Goal: Transaction & Acquisition: Book appointment/travel/reservation

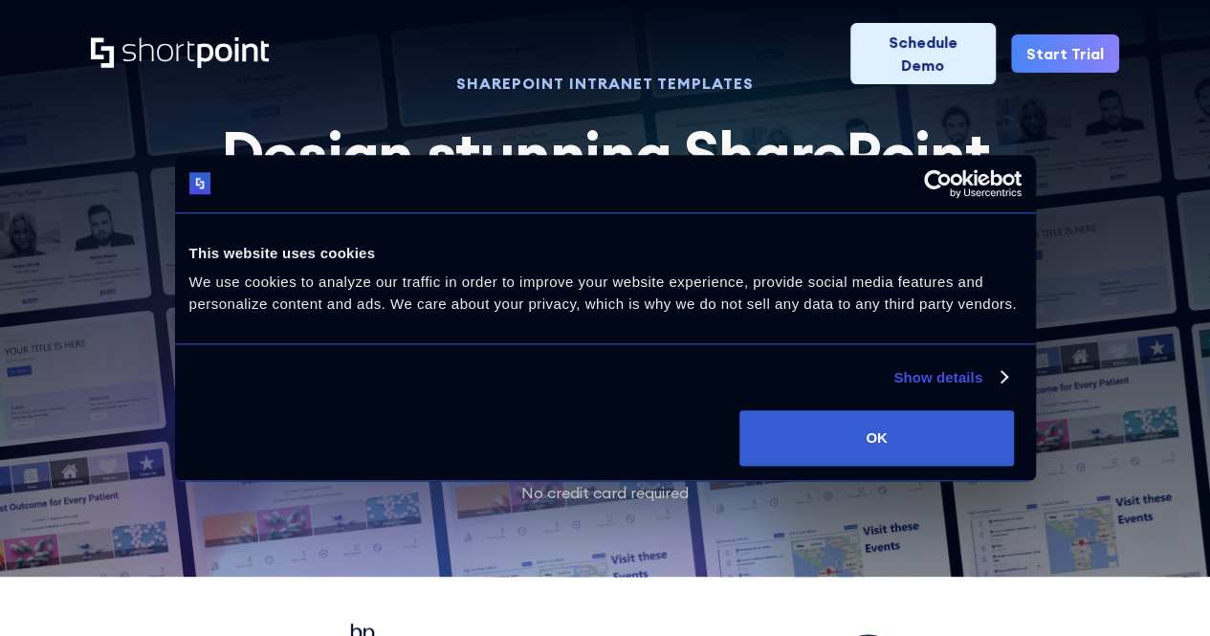
click at [908, 7] on div "Product works with SharePoint Microsoft Teams SAP Explore Templates Elements In…" at bounding box center [605, 53] width 1210 height 107
click at [911, 28] on link "Schedule Demo" at bounding box center [922, 53] width 145 height 61
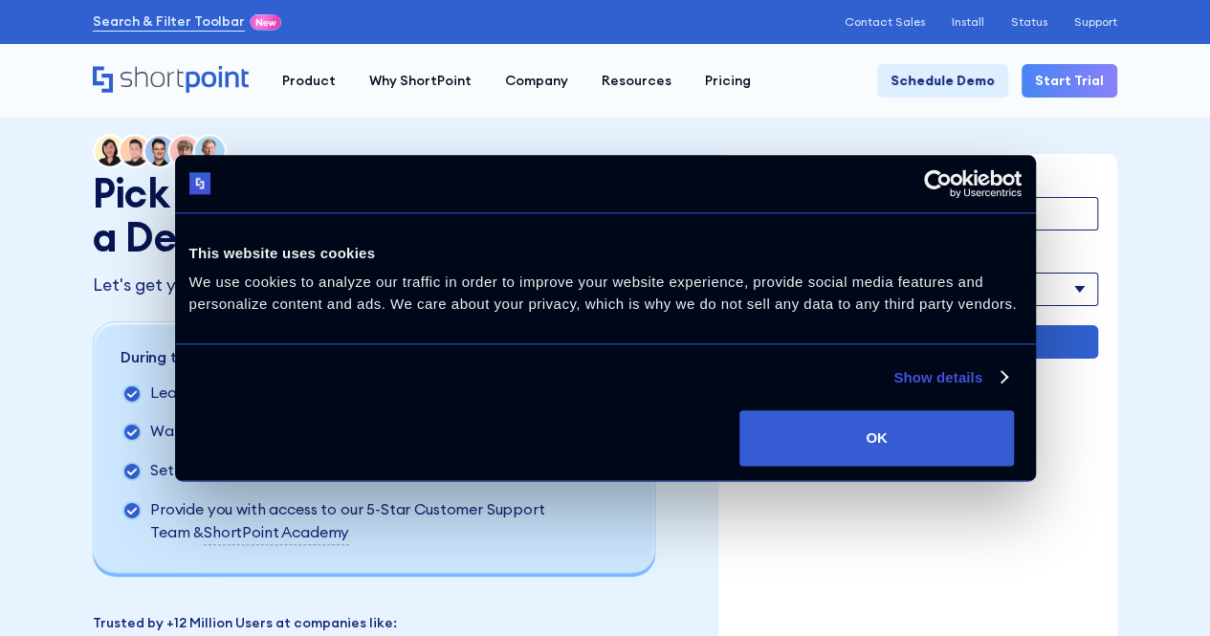
click at [798, 210] on input "Name" at bounding box center [917, 213] width 361 height 33
type input "i"
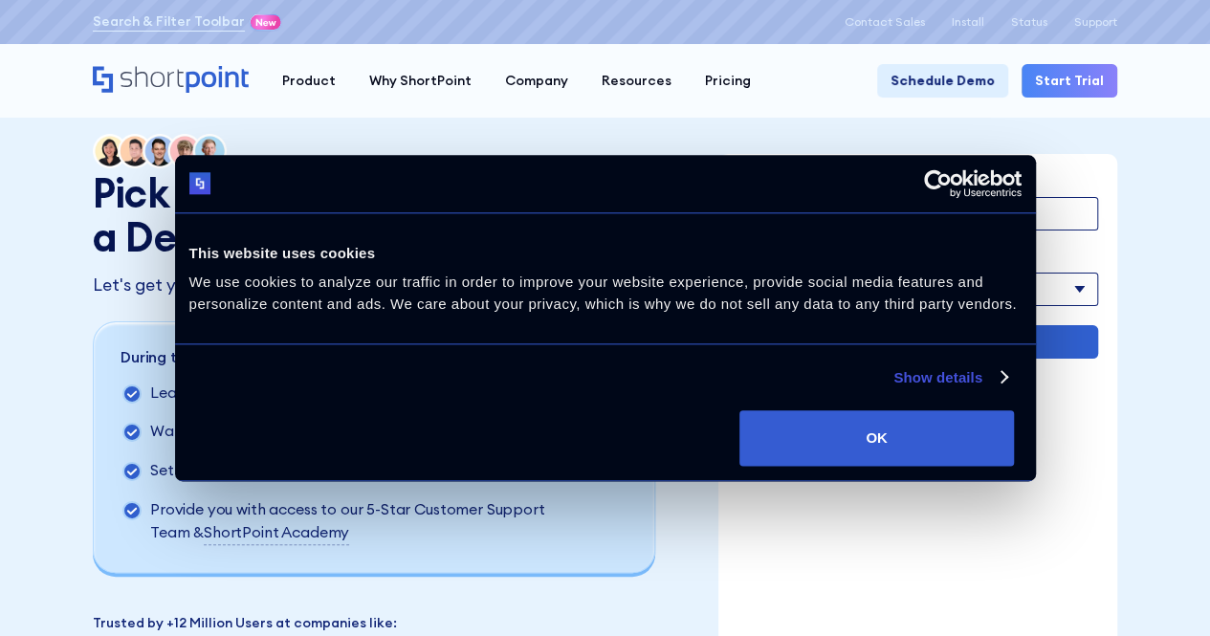
type input "Victor Asooye"
click at [889, 290] on select "Afghanistan Albania Algeria American Samoa Andorra Angola Anguilla Argentina Ar…" at bounding box center [917, 289] width 361 height 33
click at [632, 154] on div "Pick a Date & Schedule a Demo with our Team Let's get you started with ShortPoi…" at bounding box center [392, 419] width 599 height 571
click at [805, 284] on select "Afghanistan Albania Algeria American Samoa Andorra Angola Anguilla Argentina Ar…" at bounding box center [917, 289] width 361 height 33
click at [777, 293] on select "Afghanistan Albania Algeria American Samoa Andorra Angola Anguilla Argentina Ar…" at bounding box center [917, 289] width 361 height 33
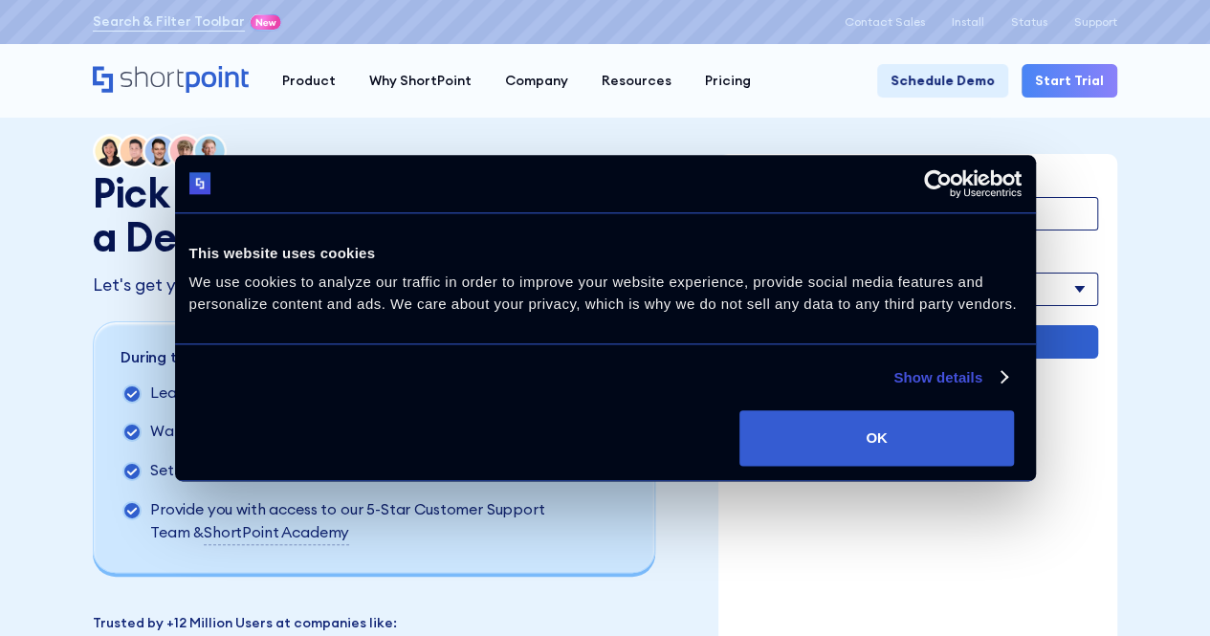
click at [792, 284] on select "Afghanistan Albania Algeria American Samoa Andorra Angola Anguilla Argentina Ar…" at bounding box center [917, 289] width 361 height 33
select select "United States"
click at [737, 273] on select "Afghanistan Albania Algeria American Samoa Andorra Angola Anguilla Argentina Ar…" at bounding box center [917, 289] width 361 height 33
